Goal: Complete application form: Complete application form

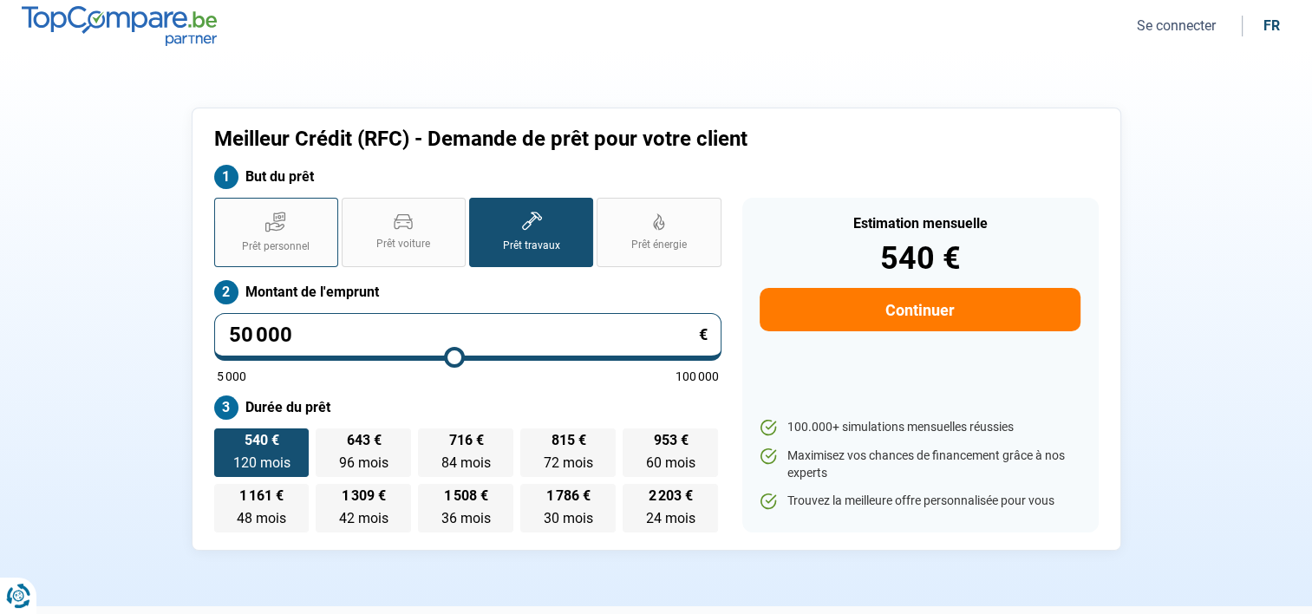
click at [289, 226] on label "Prêt personnel" at bounding box center [276, 232] width 124 height 69
click at [225, 209] on input "Prêt personnel" at bounding box center [219, 203] width 11 height 11
radio input "true"
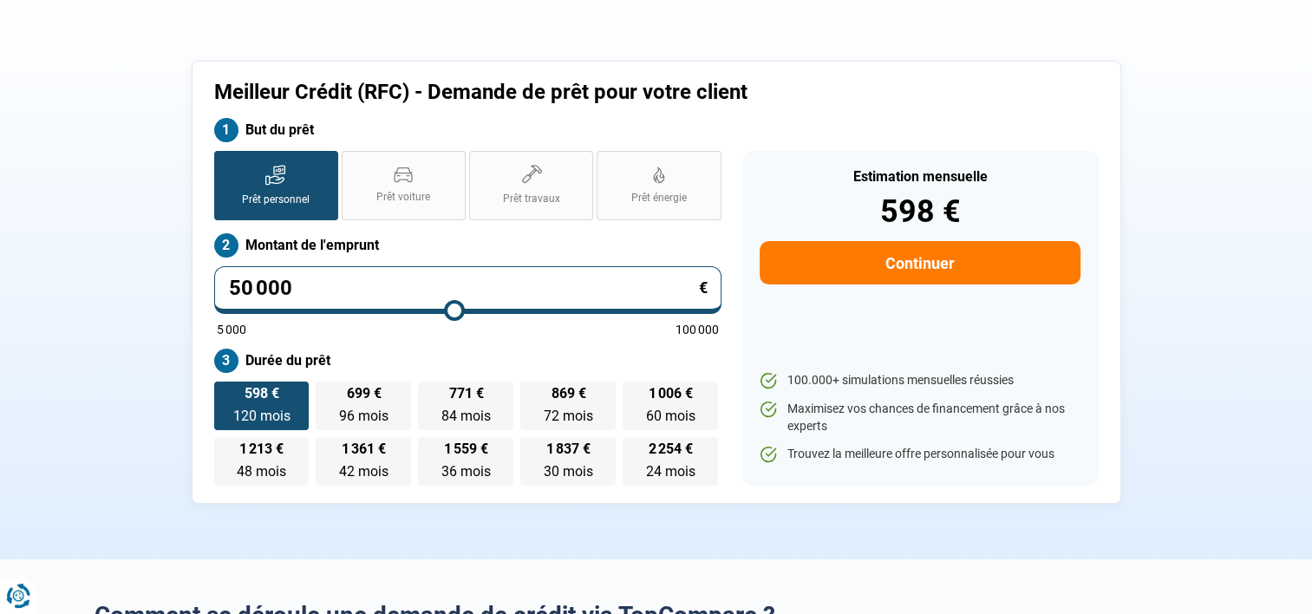
scroll to position [87, 0]
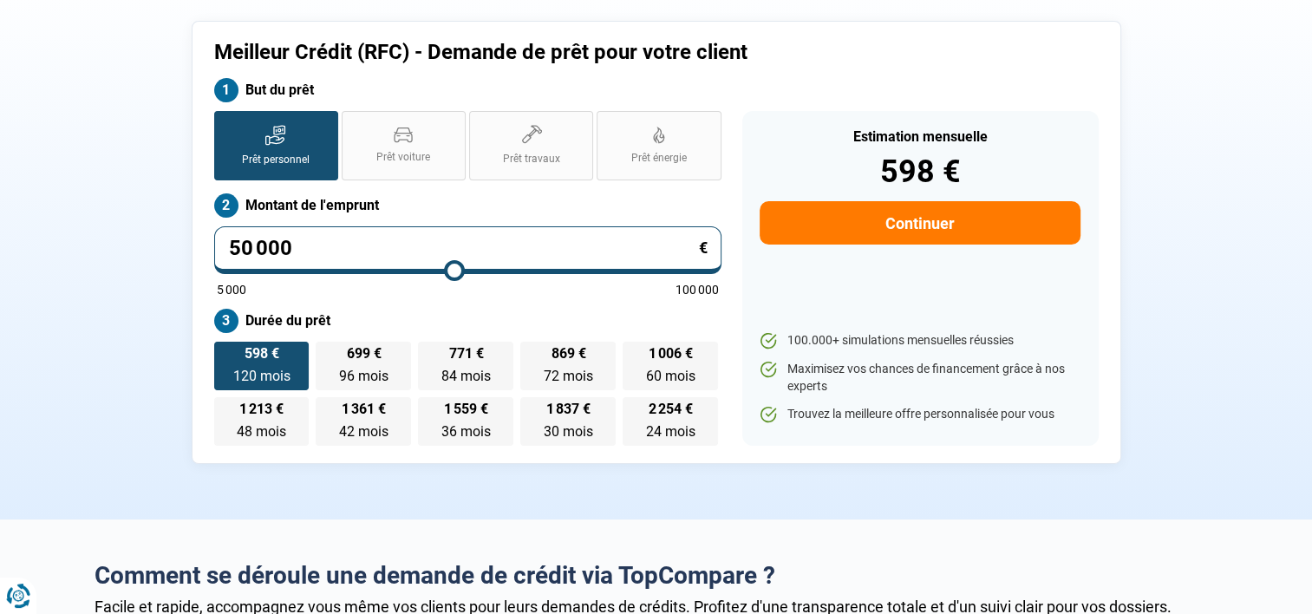
click at [296, 243] on input "50 000" at bounding box center [467, 250] width 507 height 48
type input "5 000"
type input "5000"
type input "500"
type input "5000"
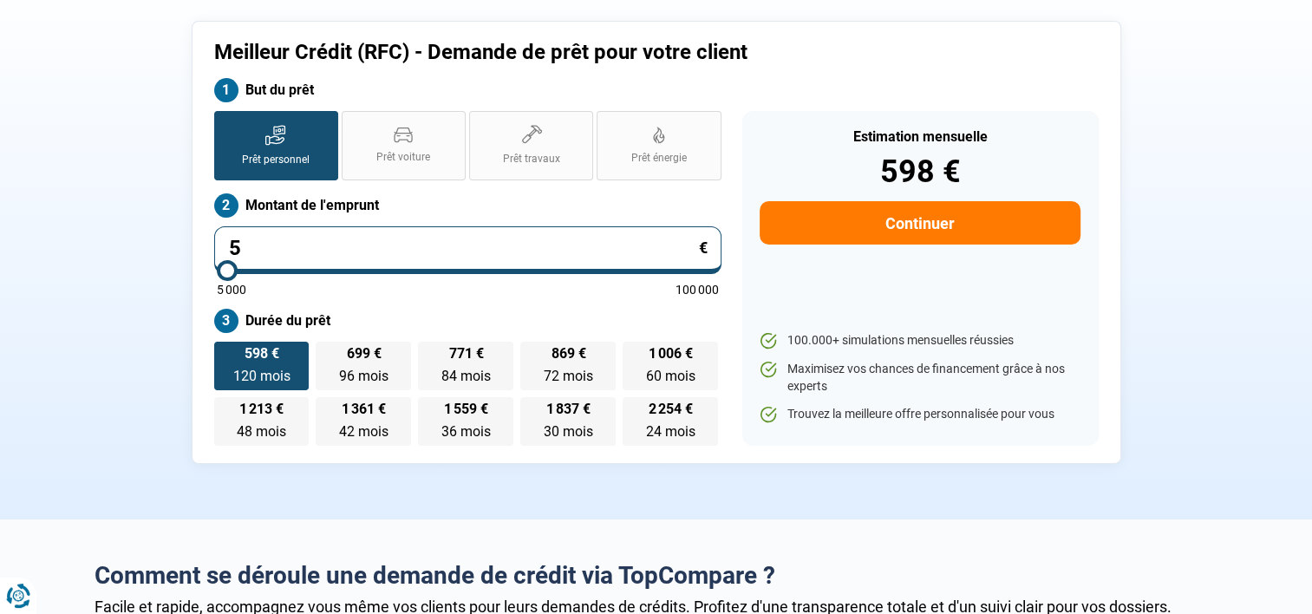
type input "0"
type input "5000"
type input "3"
type input "5000"
type input "30"
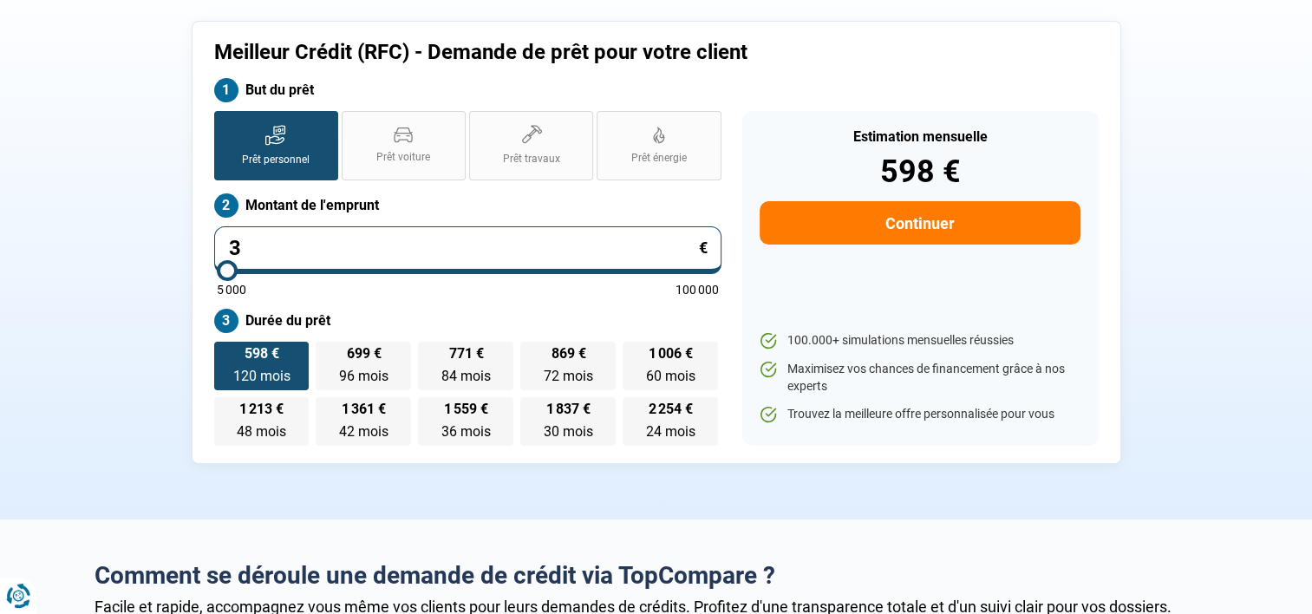
type input "5000"
type input "300"
type input "5000"
type input "3 000"
type input "5000"
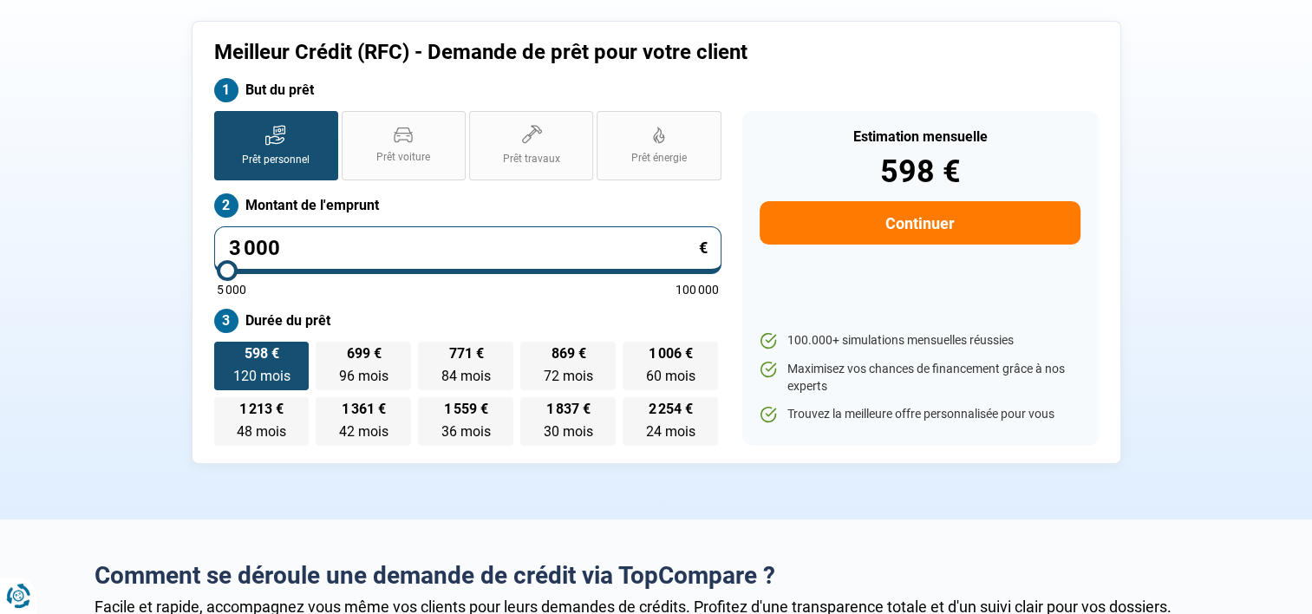
type input "30 000"
type input "30000"
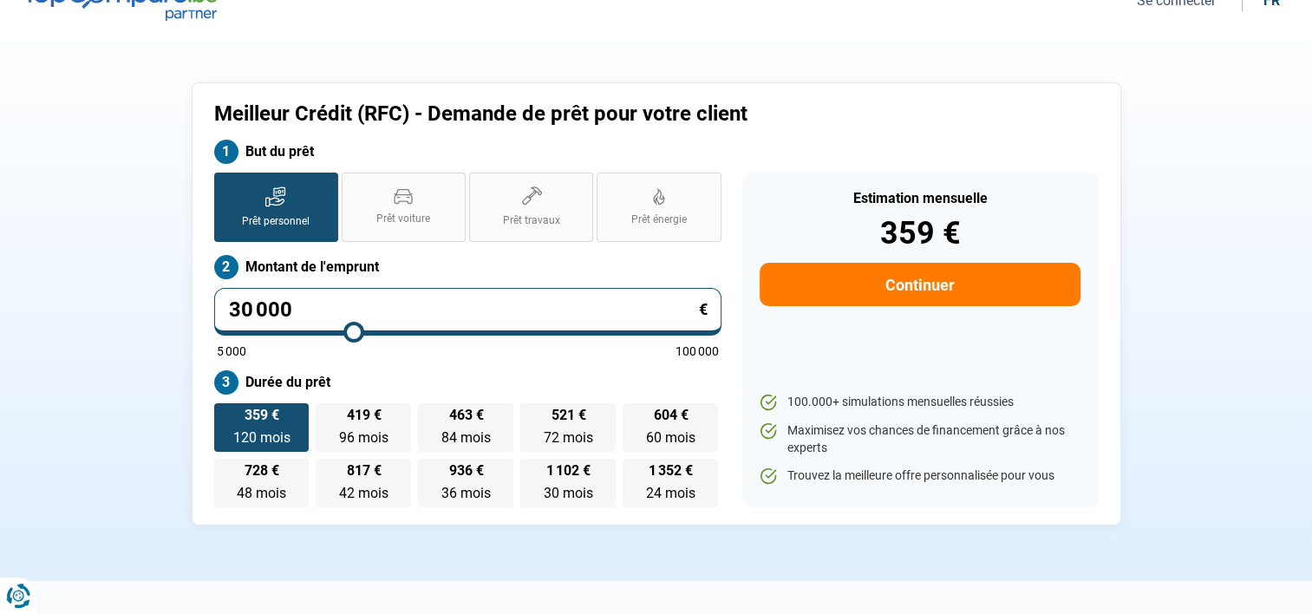
scroll to position [0, 0]
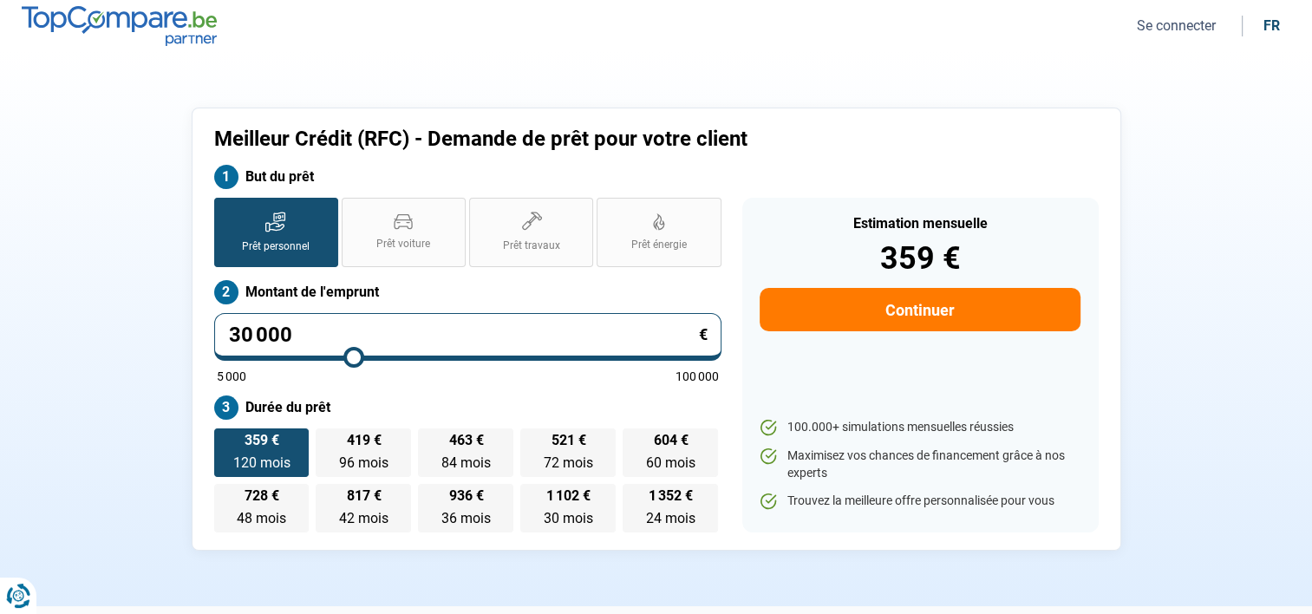
type input "30 000"
click at [246, 458] on span "120 mois" at bounding box center [260, 462] width 57 height 16
click at [225, 439] on input "359 € 120 mois 120 mois" at bounding box center [219, 433] width 11 height 11
click at [914, 305] on button "Continuer" at bounding box center [919, 309] width 320 height 43
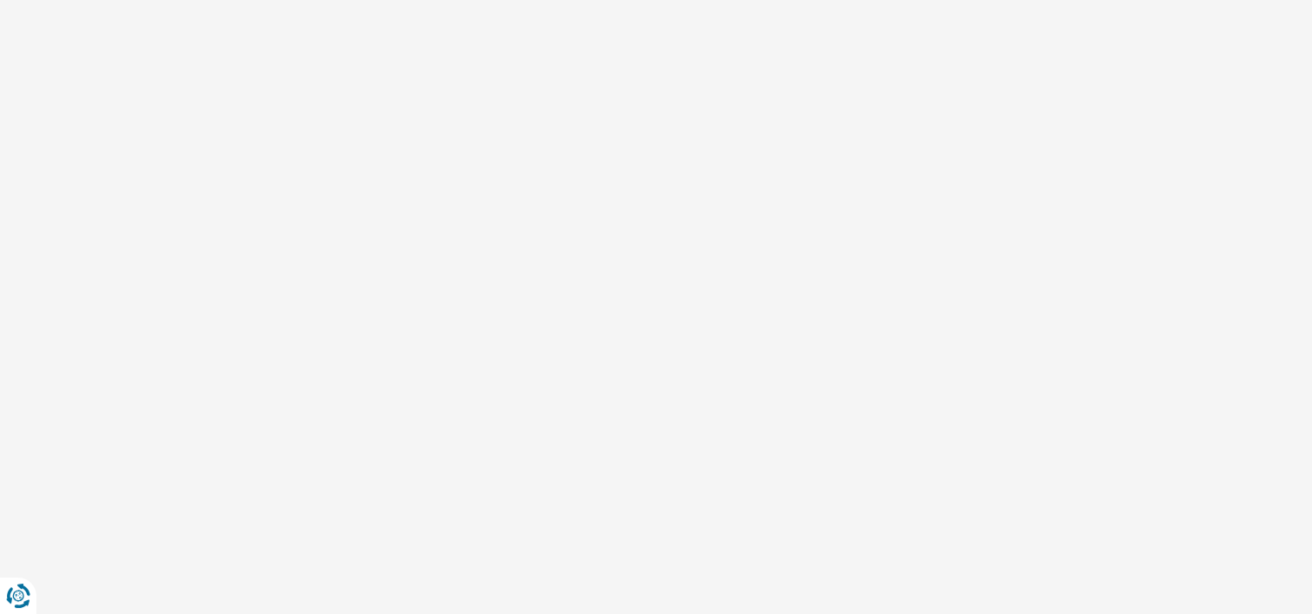
select select "32"
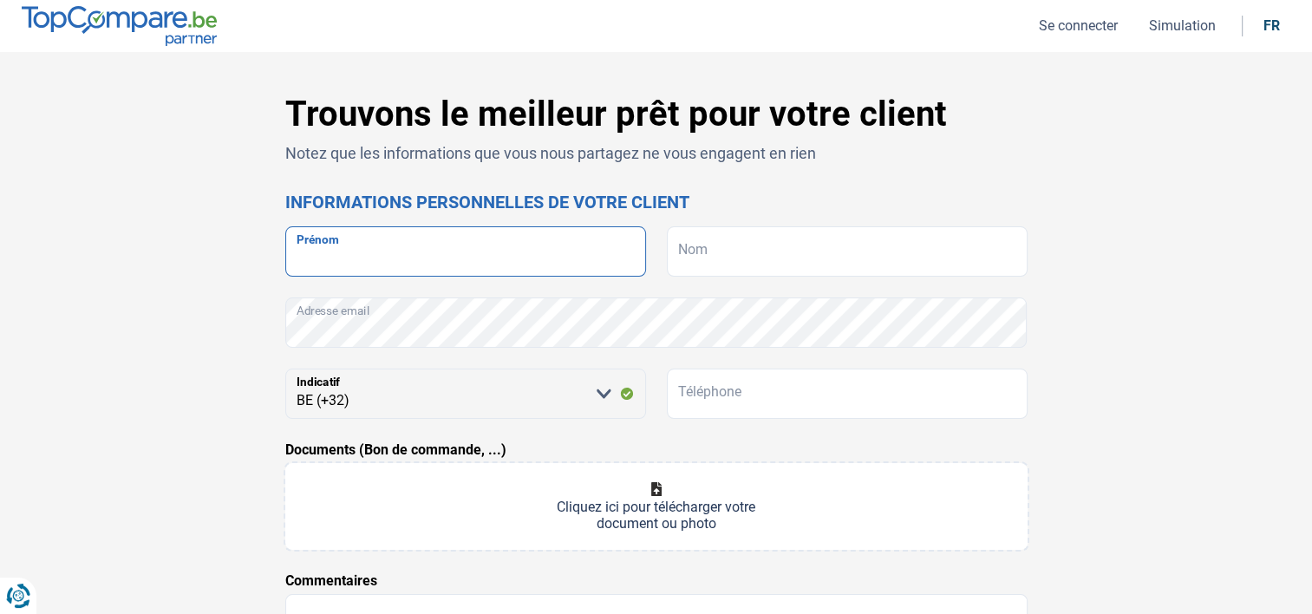
click at [335, 251] on input "Prénom" at bounding box center [465, 251] width 361 height 50
type input "RIDVAN"
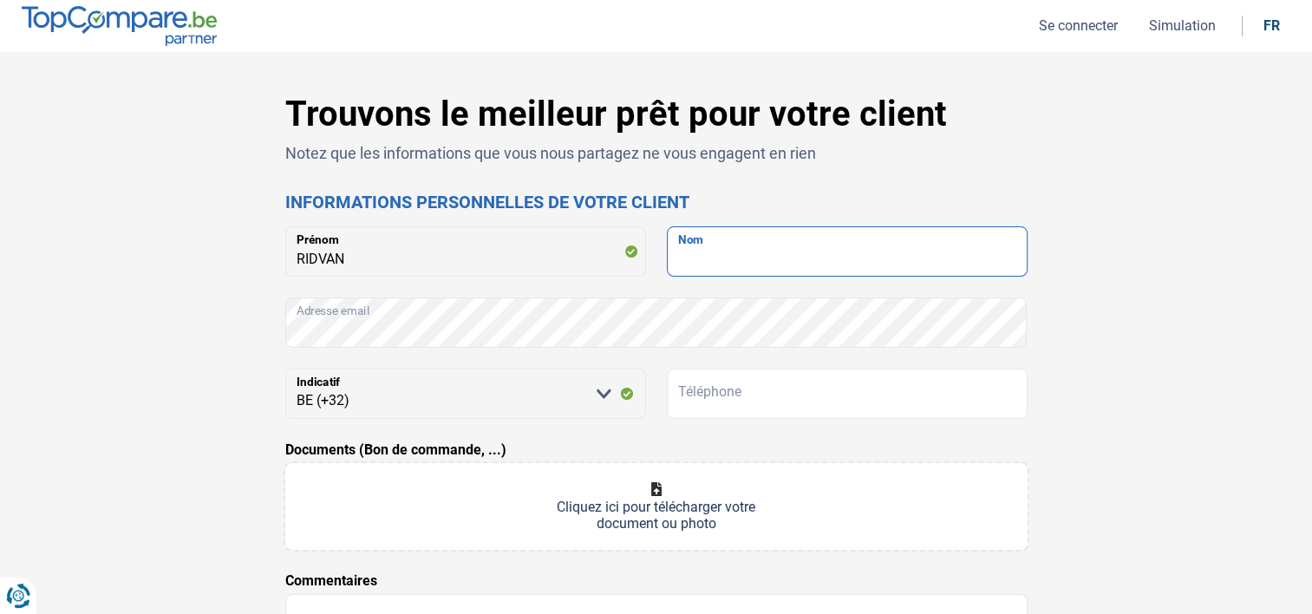
click at [708, 251] on input "Nom" at bounding box center [847, 251] width 361 height 50
type input "USTUNDAG"
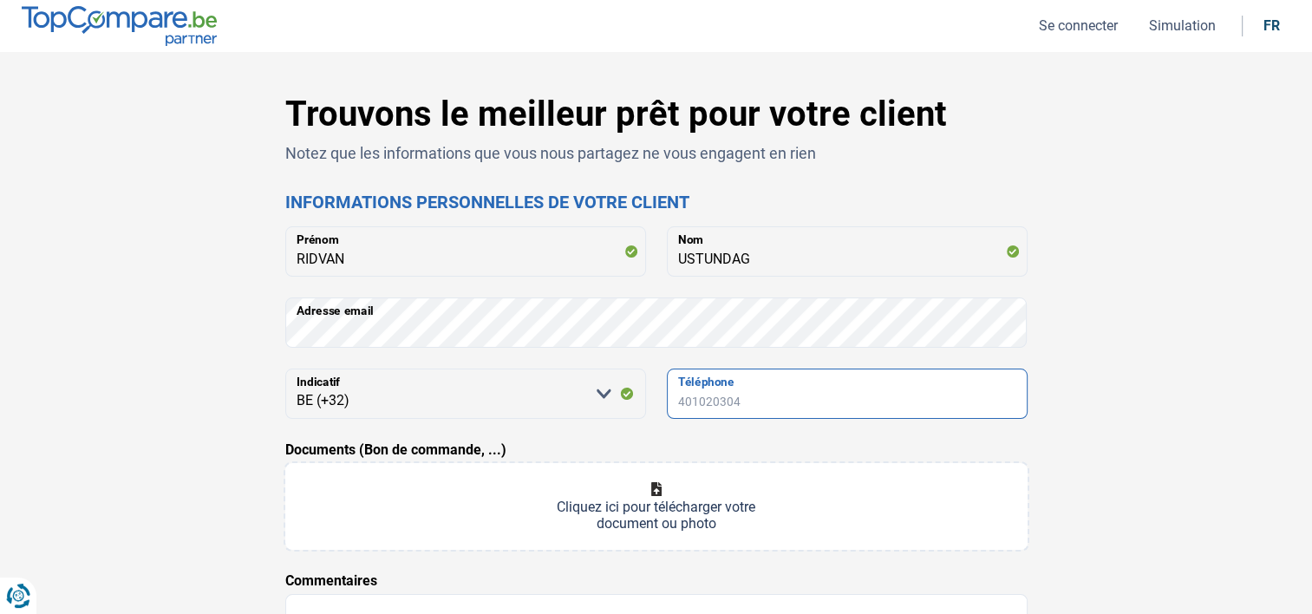
click at [776, 381] on input "Téléphone" at bounding box center [847, 393] width 361 height 50
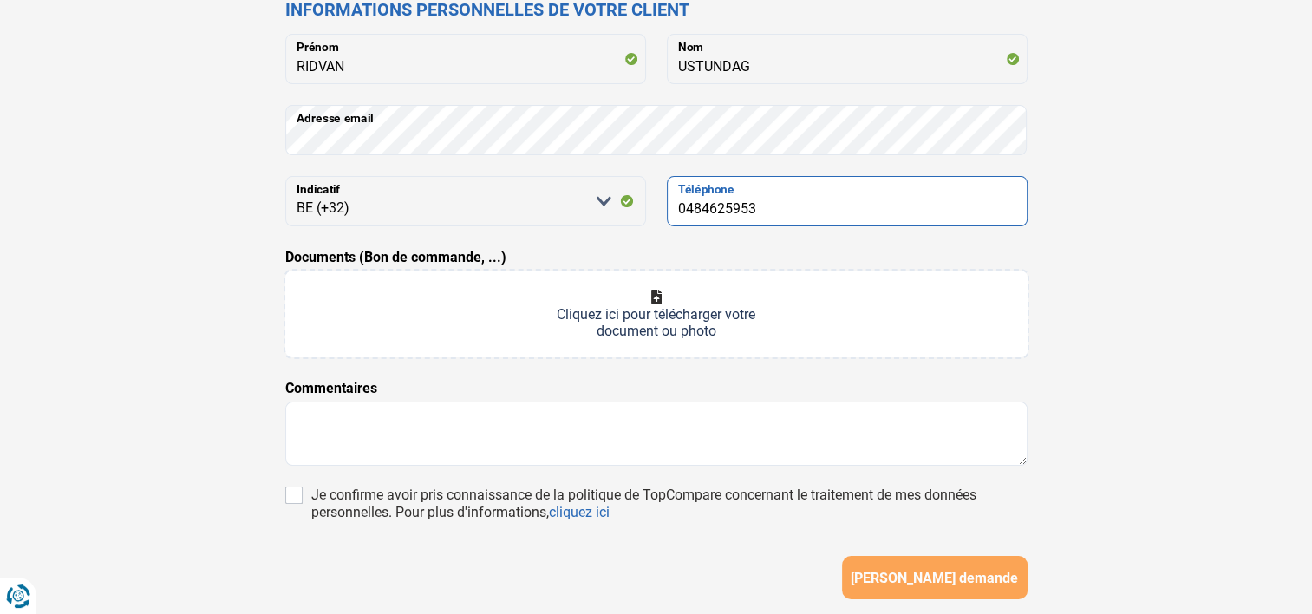
scroll to position [260, 0]
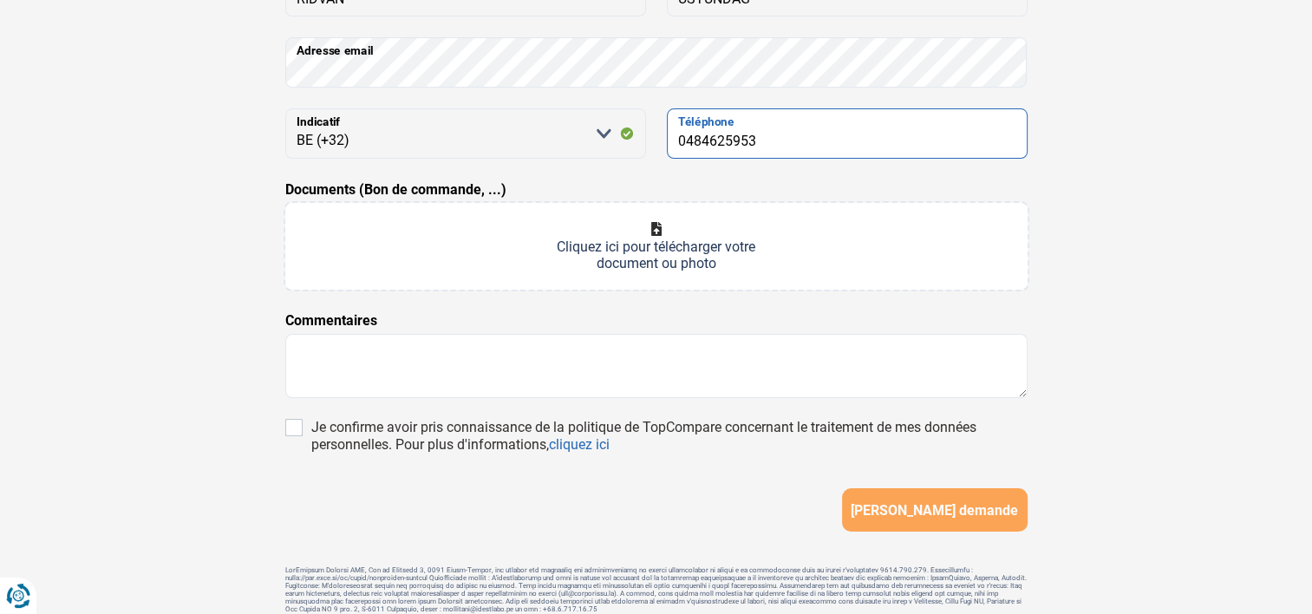
type input "0484625953"
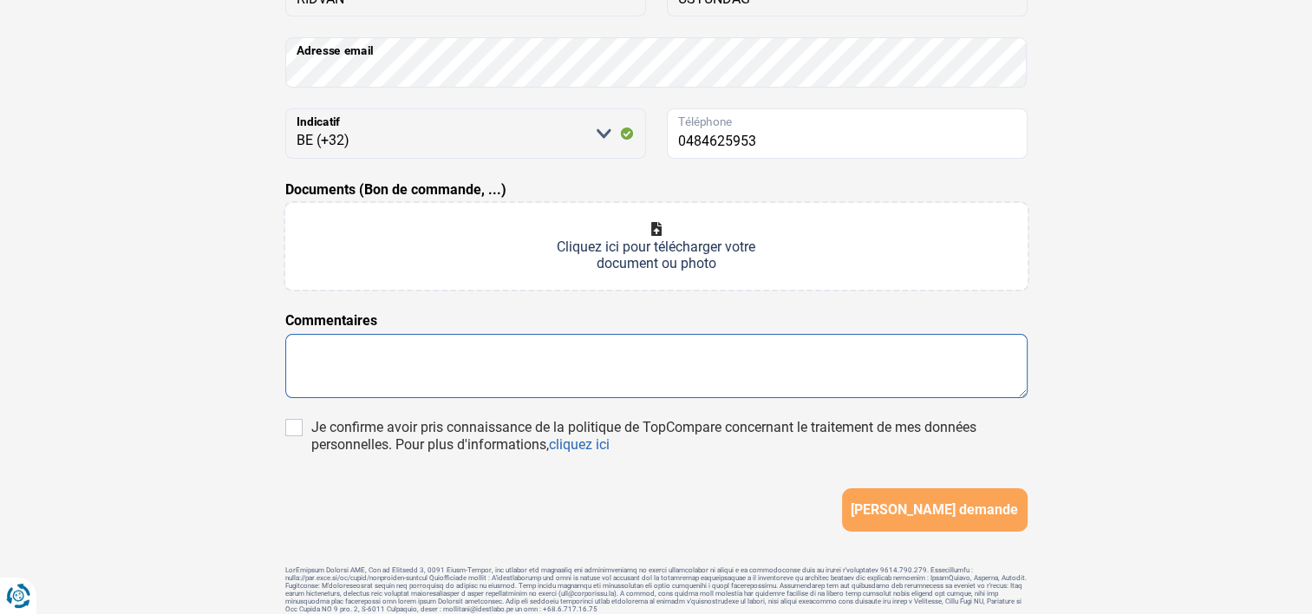
click at [344, 358] on textarea at bounding box center [656, 366] width 742 height 64
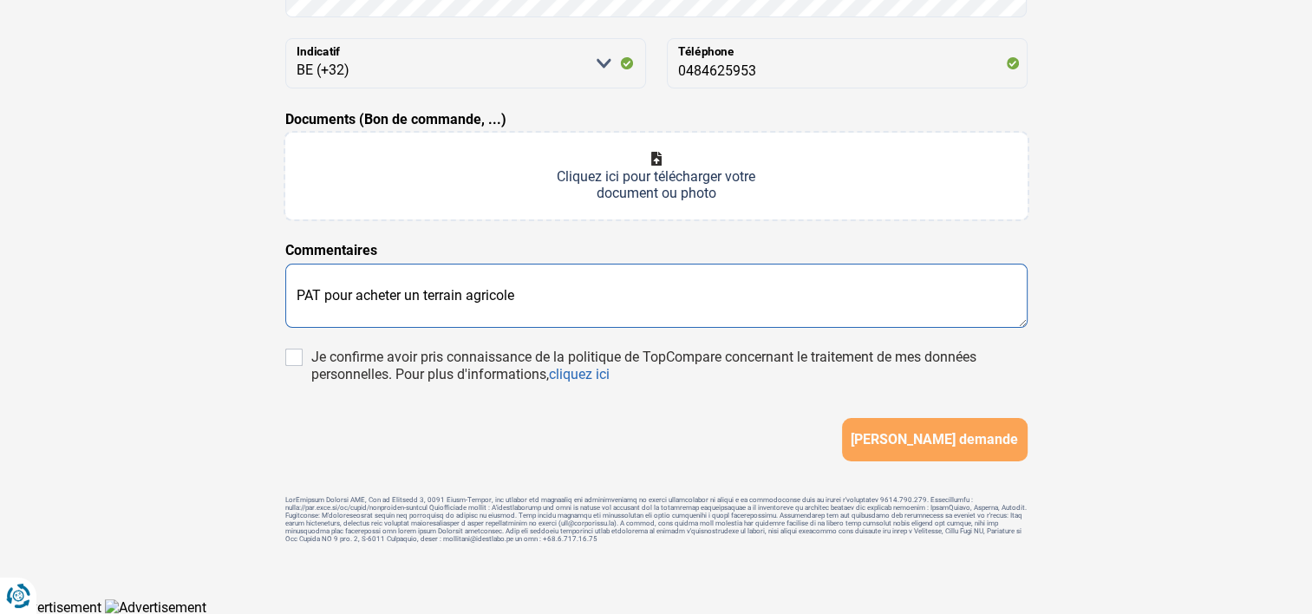
scroll to position [338, 0]
type textarea "PAT pour acheter un terrain agricole"
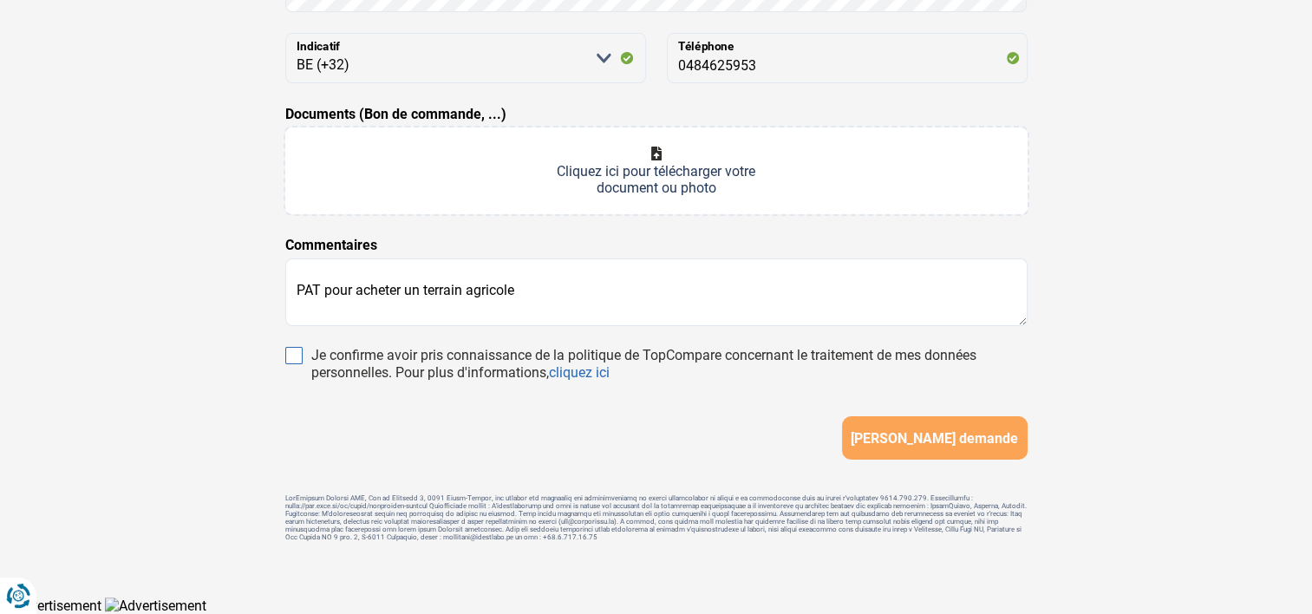
click at [294, 347] on input "Je confirme avoir pris connaissance de la politique de TopCompare concernant le…" at bounding box center [293, 355] width 17 height 17
checkbox input "true"
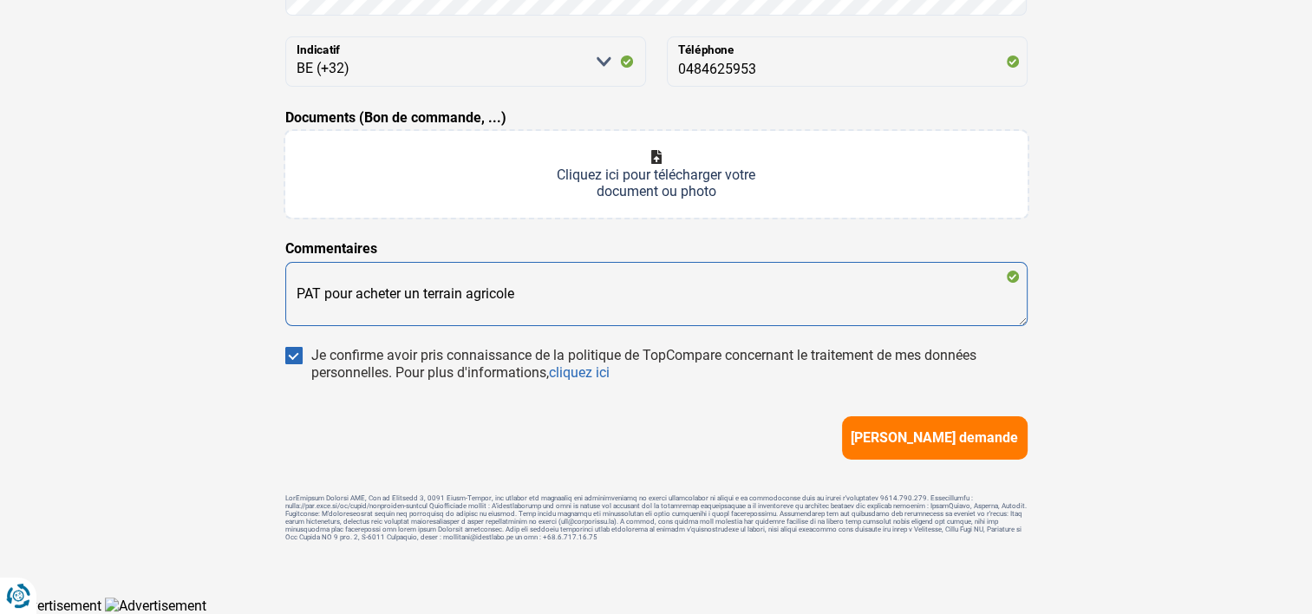
click at [557, 295] on textarea "PAT pour acheter un terrain agricole" at bounding box center [656, 294] width 742 height 64
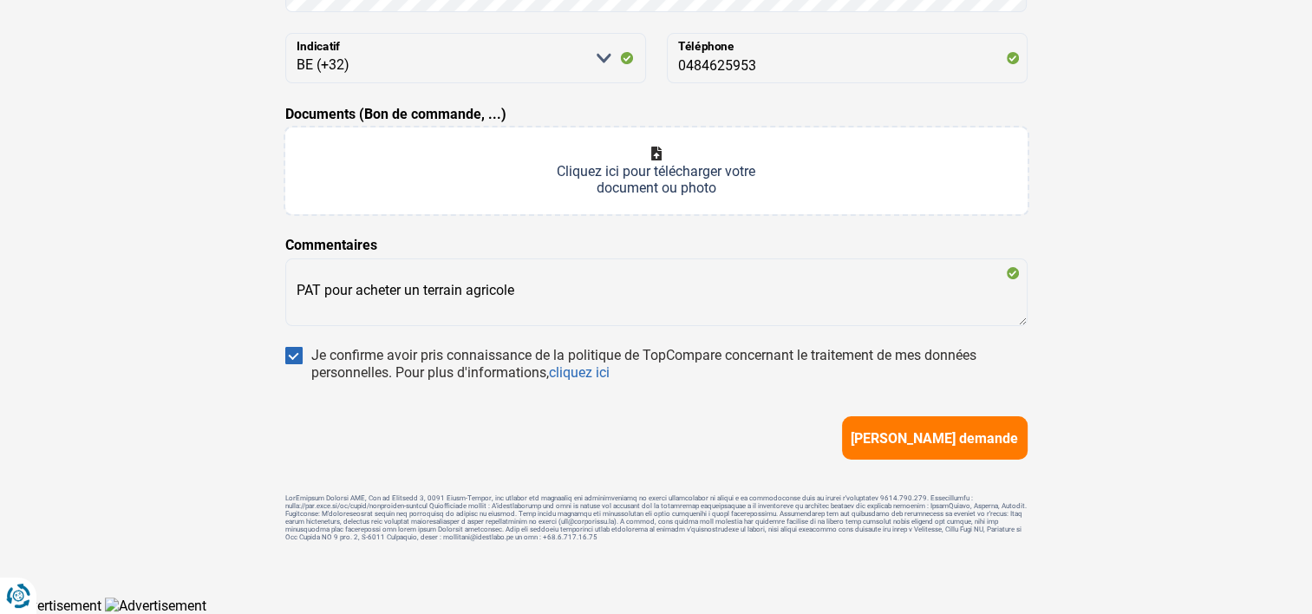
click at [905, 423] on button "[PERSON_NAME] demande" at bounding box center [935, 437] width 186 height 43
